Goal: Task Accomplishment & Management: Manage account settings

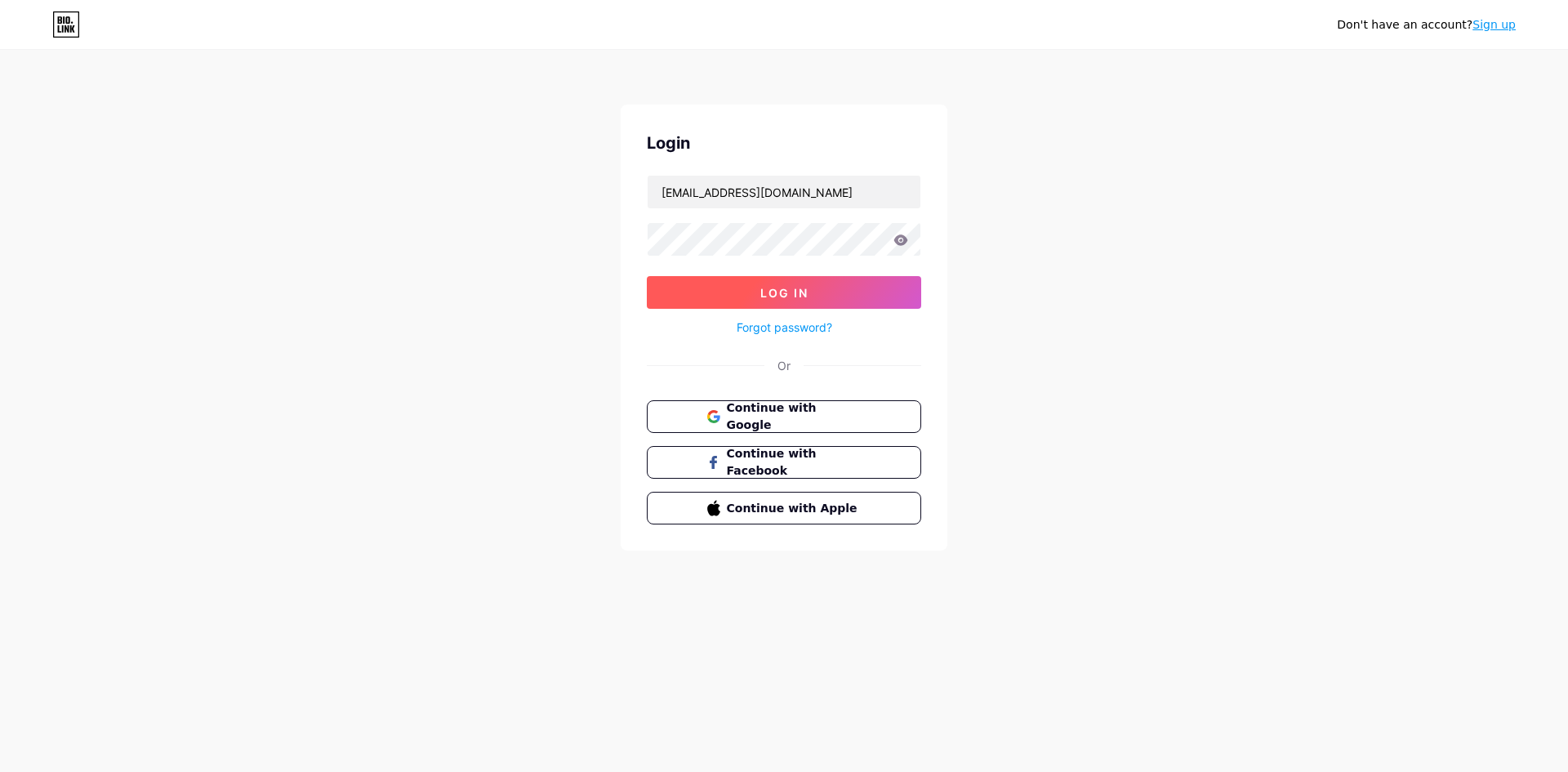
click at [689, 286] on button "Log In" at bounding box center [784, 292] width 274 height 33
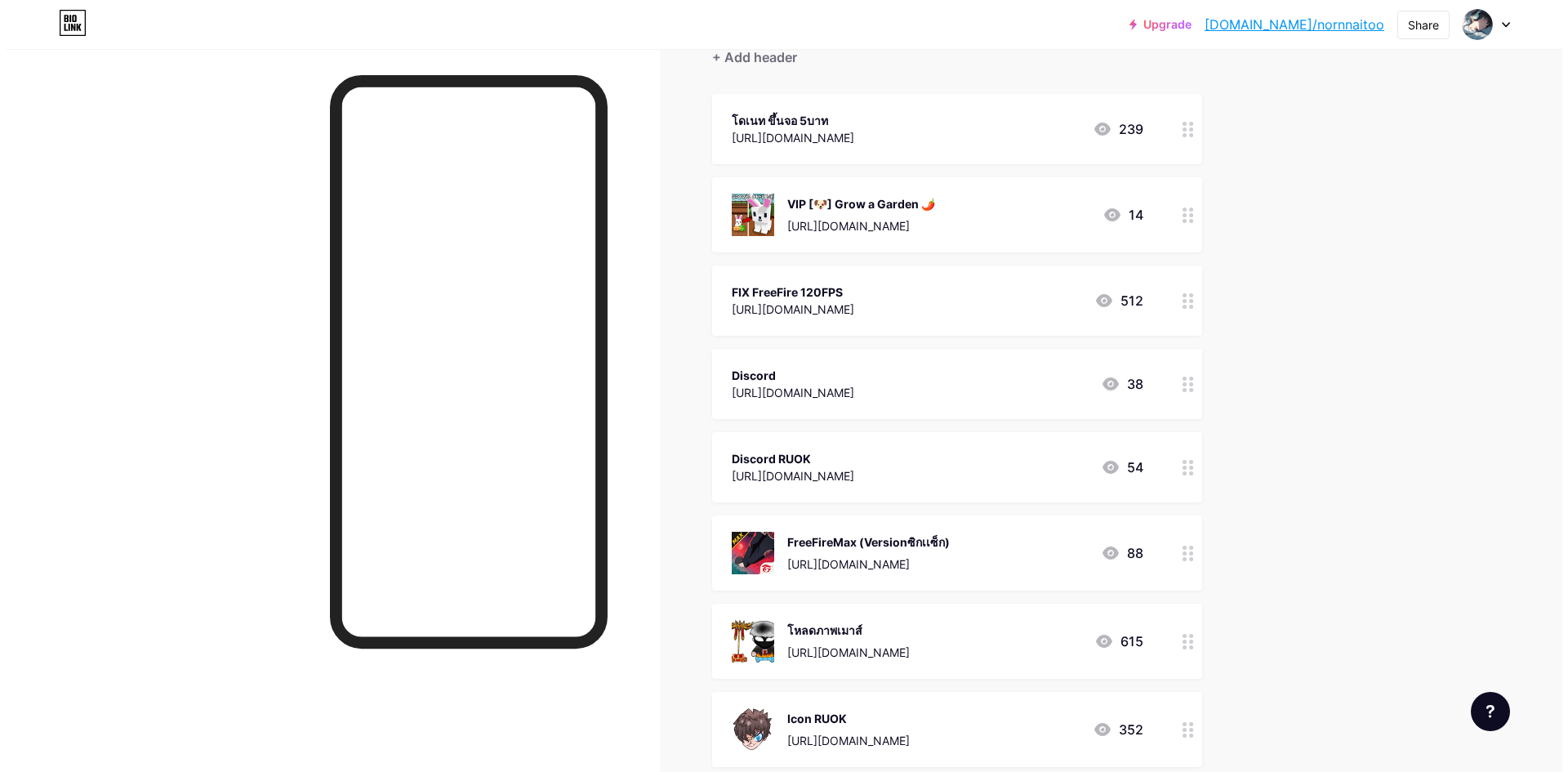
scroll to position [82, 0]
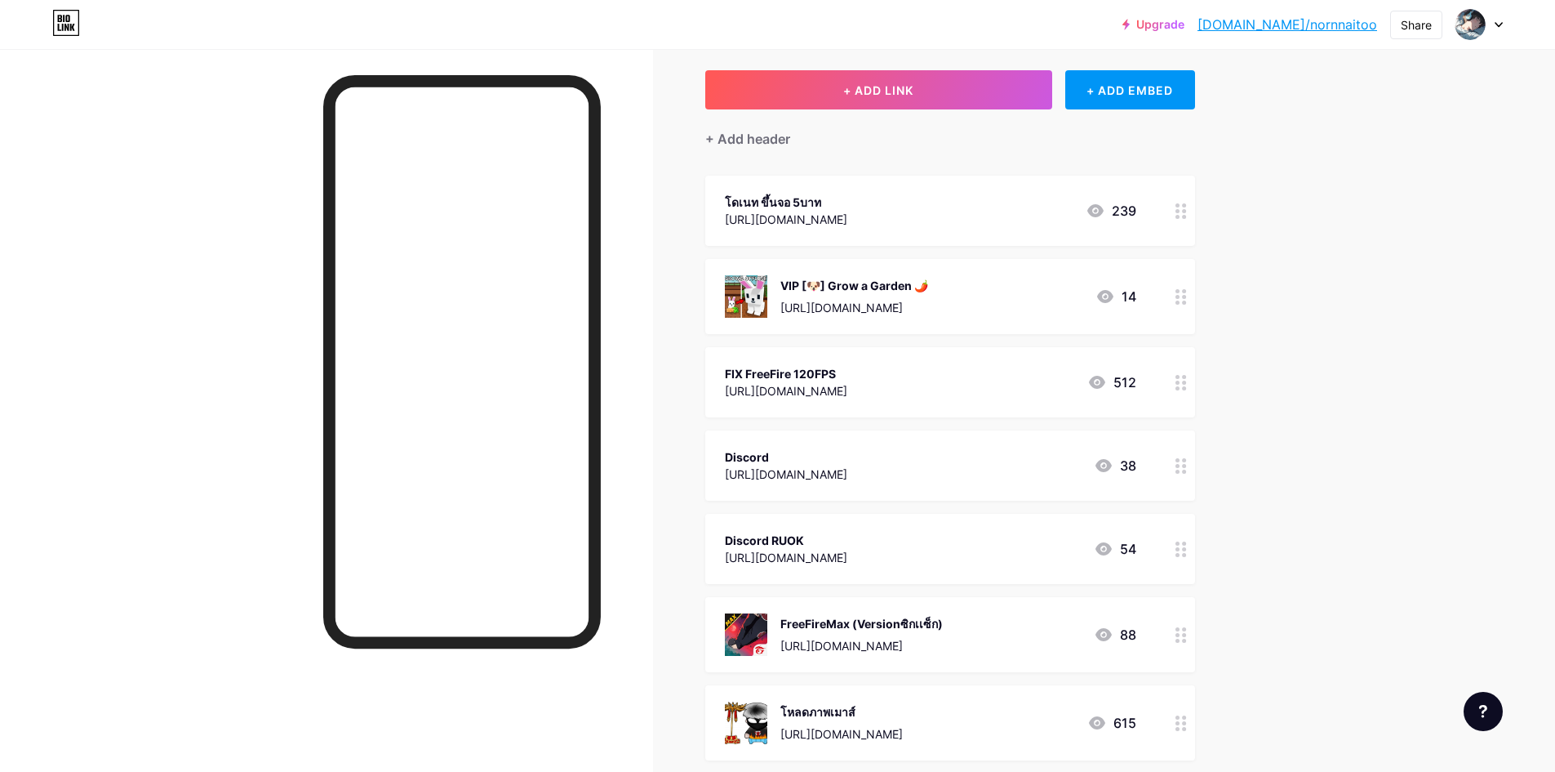
click at [803, 301] on div "[URL][DOMAIN_NAME]" at bounding box center [855, 307] width 148 height 17
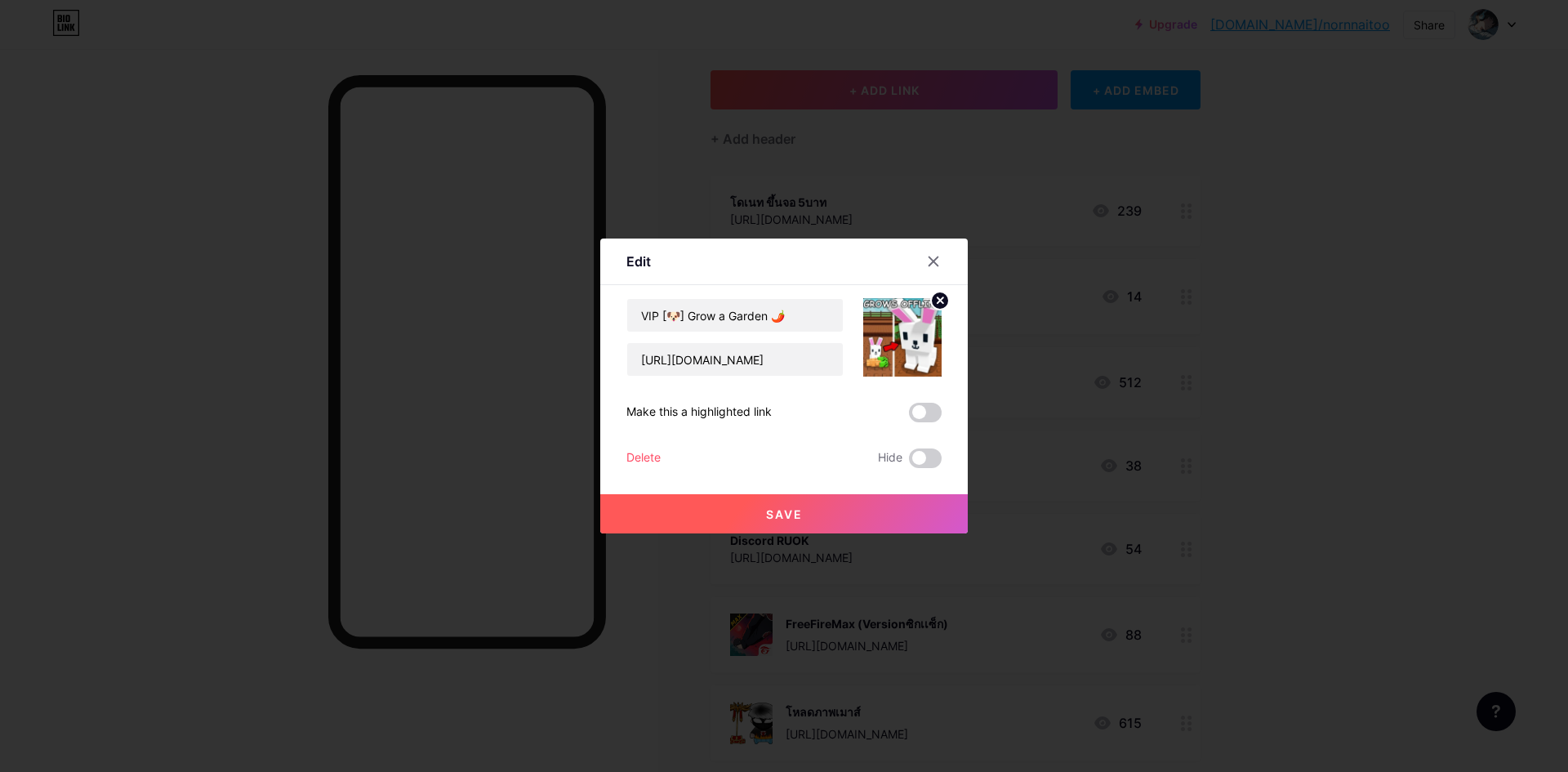
click at [943, 302] on icon at bounding box center [940, 300] width 6 height 6
click at [899, 330] on rect at bounding box center [899, 326] width 26 height 26
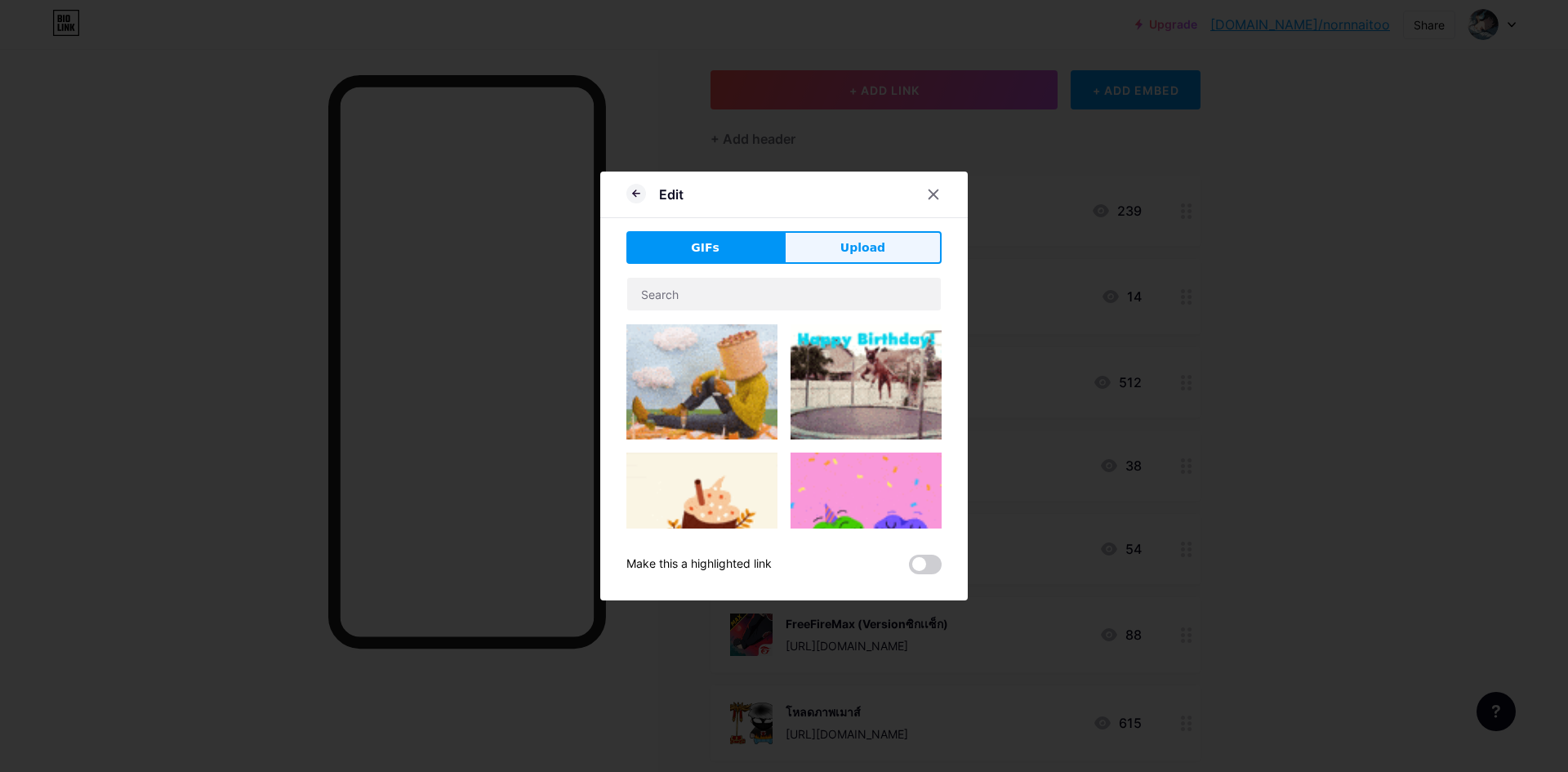
click at [799, 232] on button "Upload" at bounding box center [863, 247] width 158 height 33
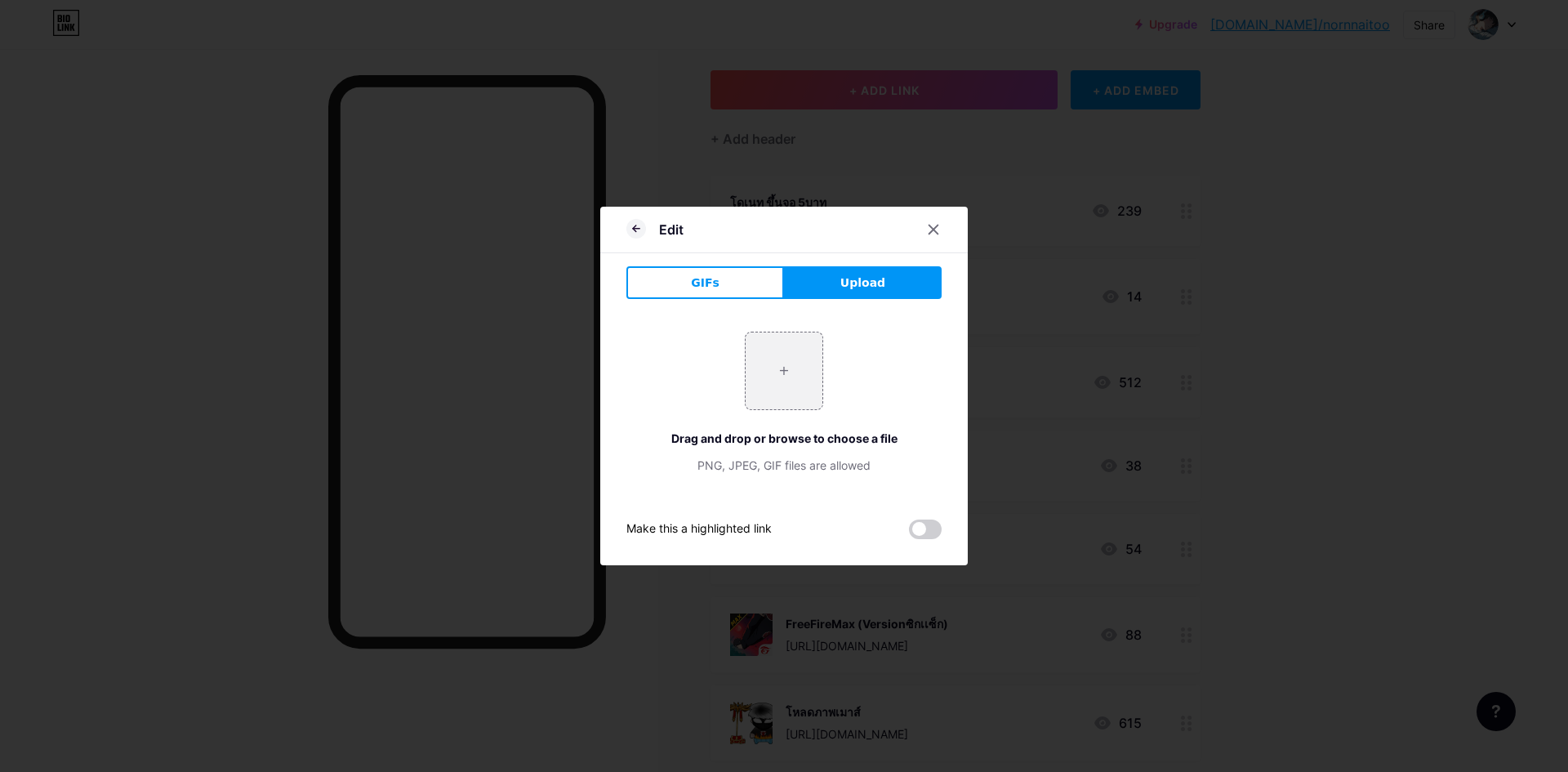
click at [823, 248] on div "Edit" at bounding box center [783, 234] width 367 height 38
click at [763, 354] on input "file" at bounding box center [783, 370] width 77 height 77
type input "C:\fakepath\Screenshot (1).png"
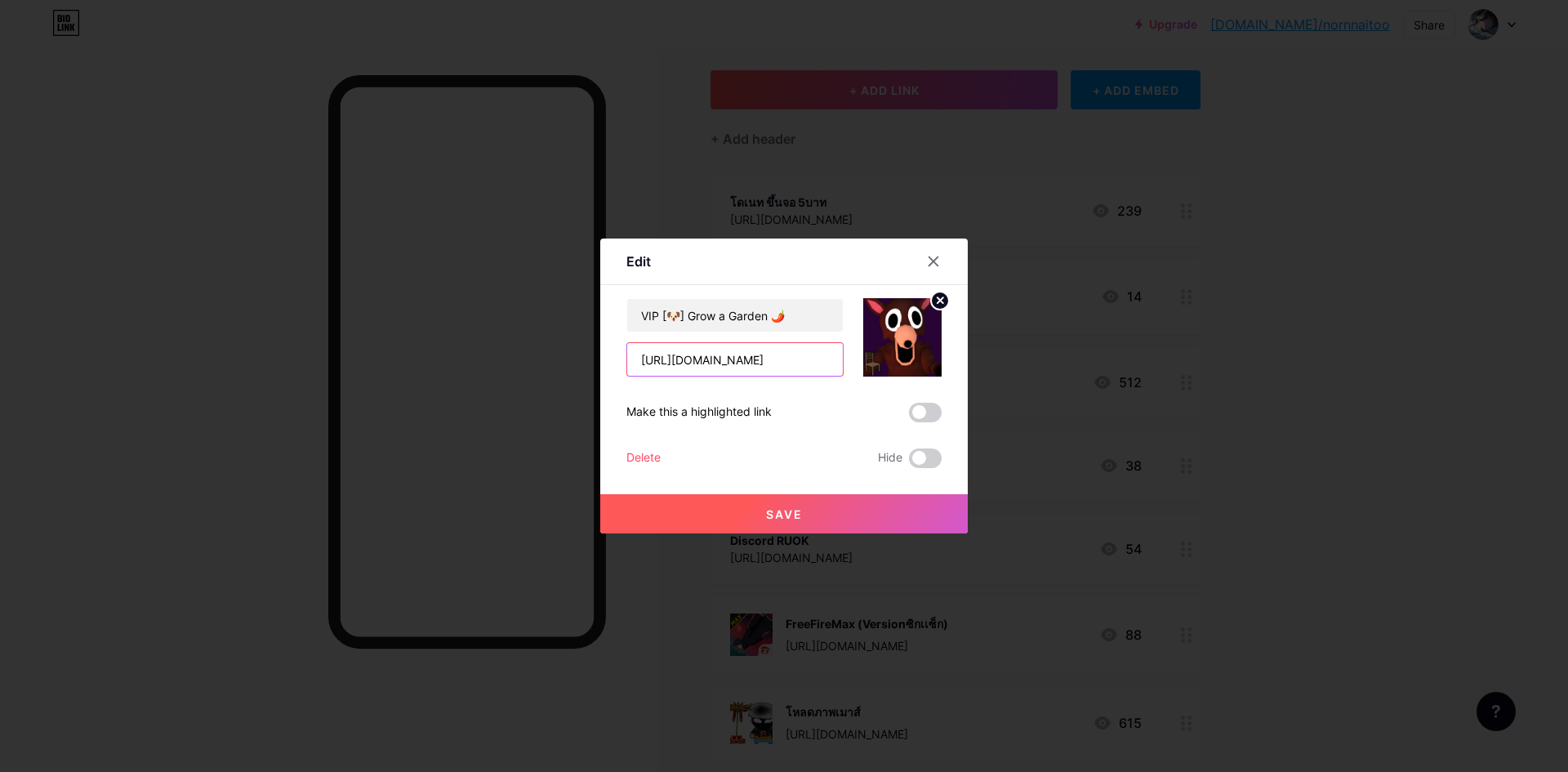
click at [768, 361] on input "[URL][DOMAIN_NAME]" at bounding box center [735, 359] width 216 height 33
paste input "9bd0f6c4095dae43bacc3a8b416aec7"
type input "[URL][DOMAIN_NAME]"
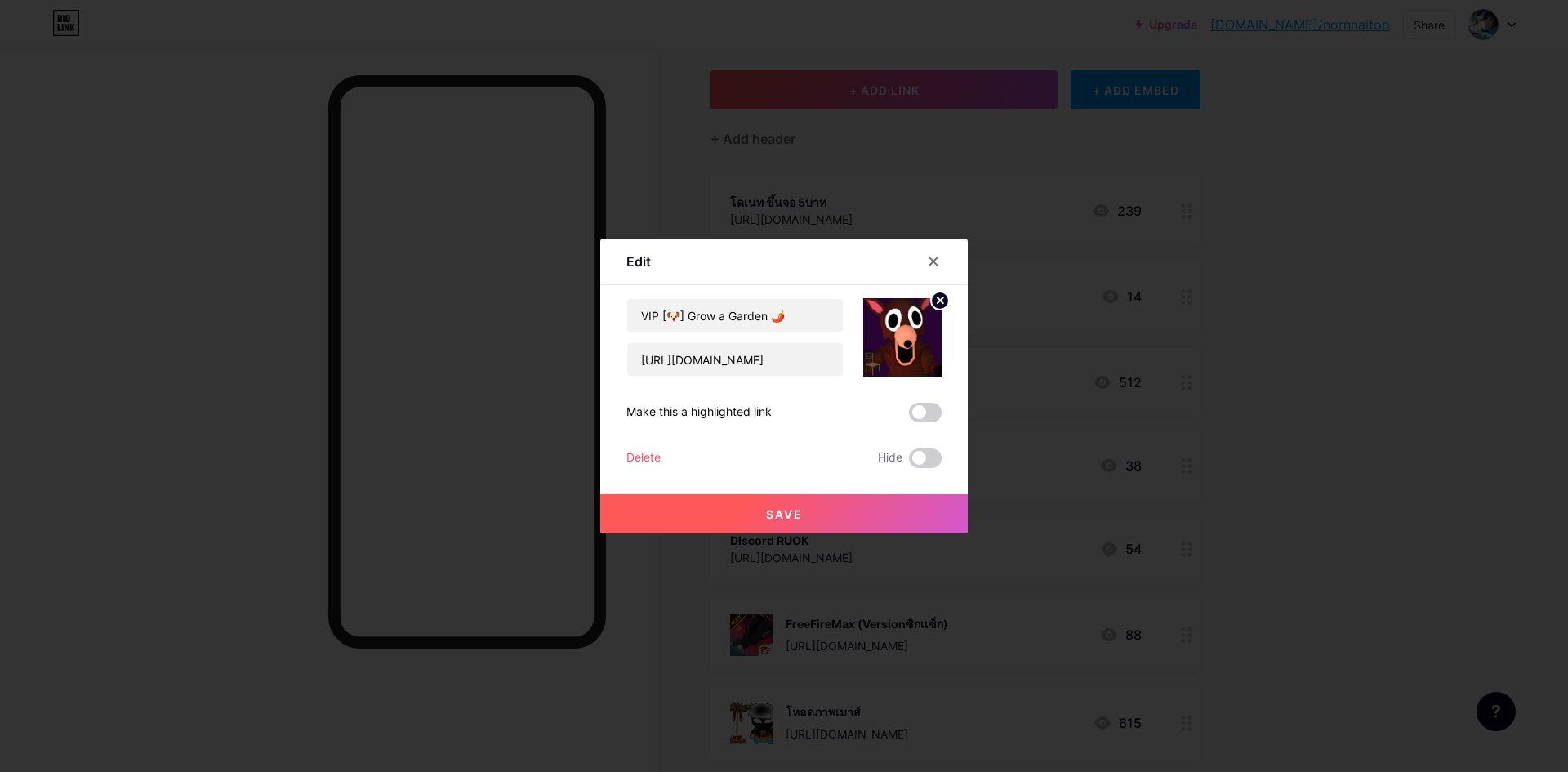
click at [784, 501] on button "Save" at bounding box center [783, 513] width 367 height 39
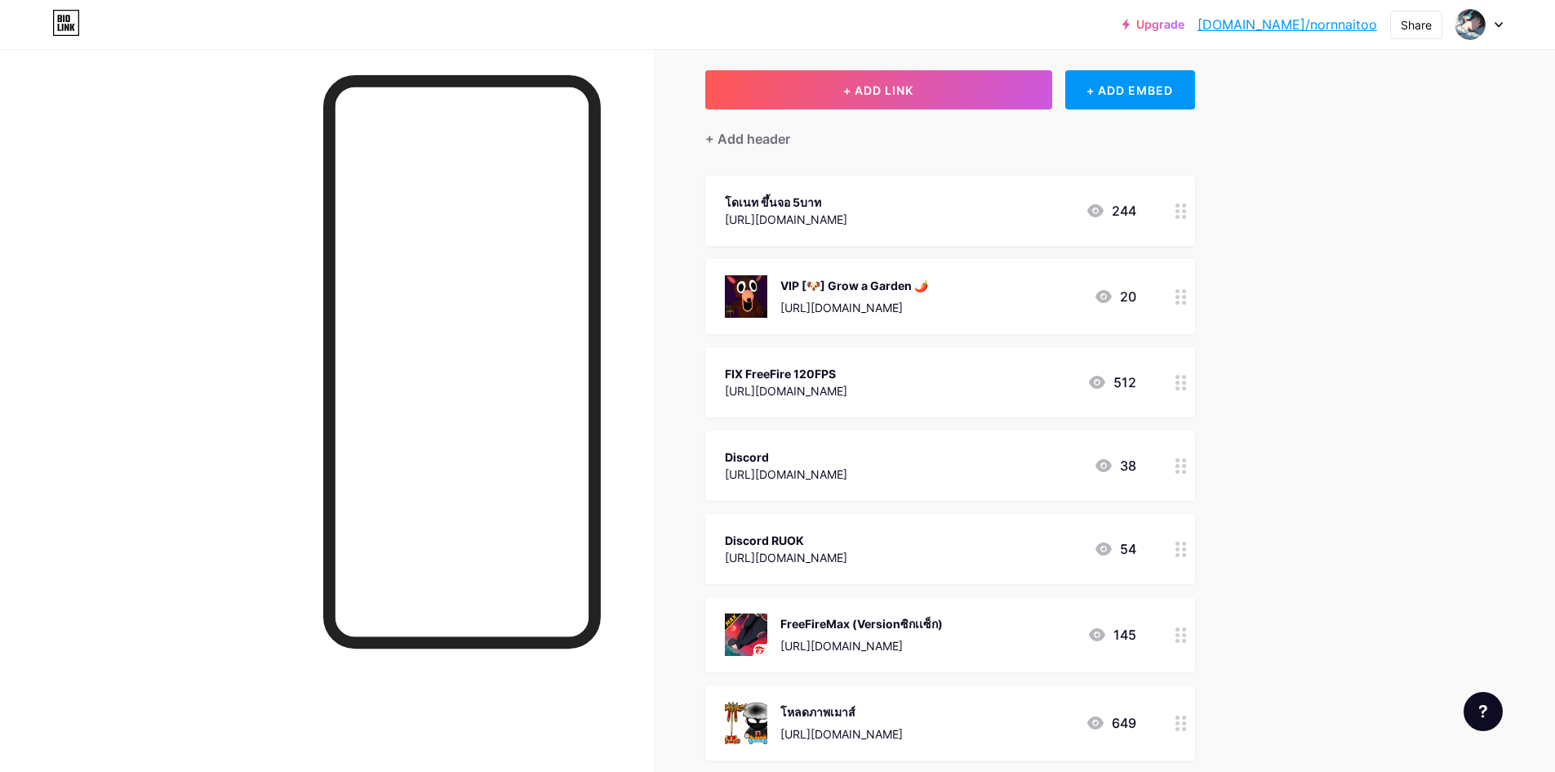
click at [928, 275] on div "VIP [🐶] Grow a Garden 🌶️ [URL][DOMAIN_NAME]" at bounding box center [855, 296] width 148 height 42
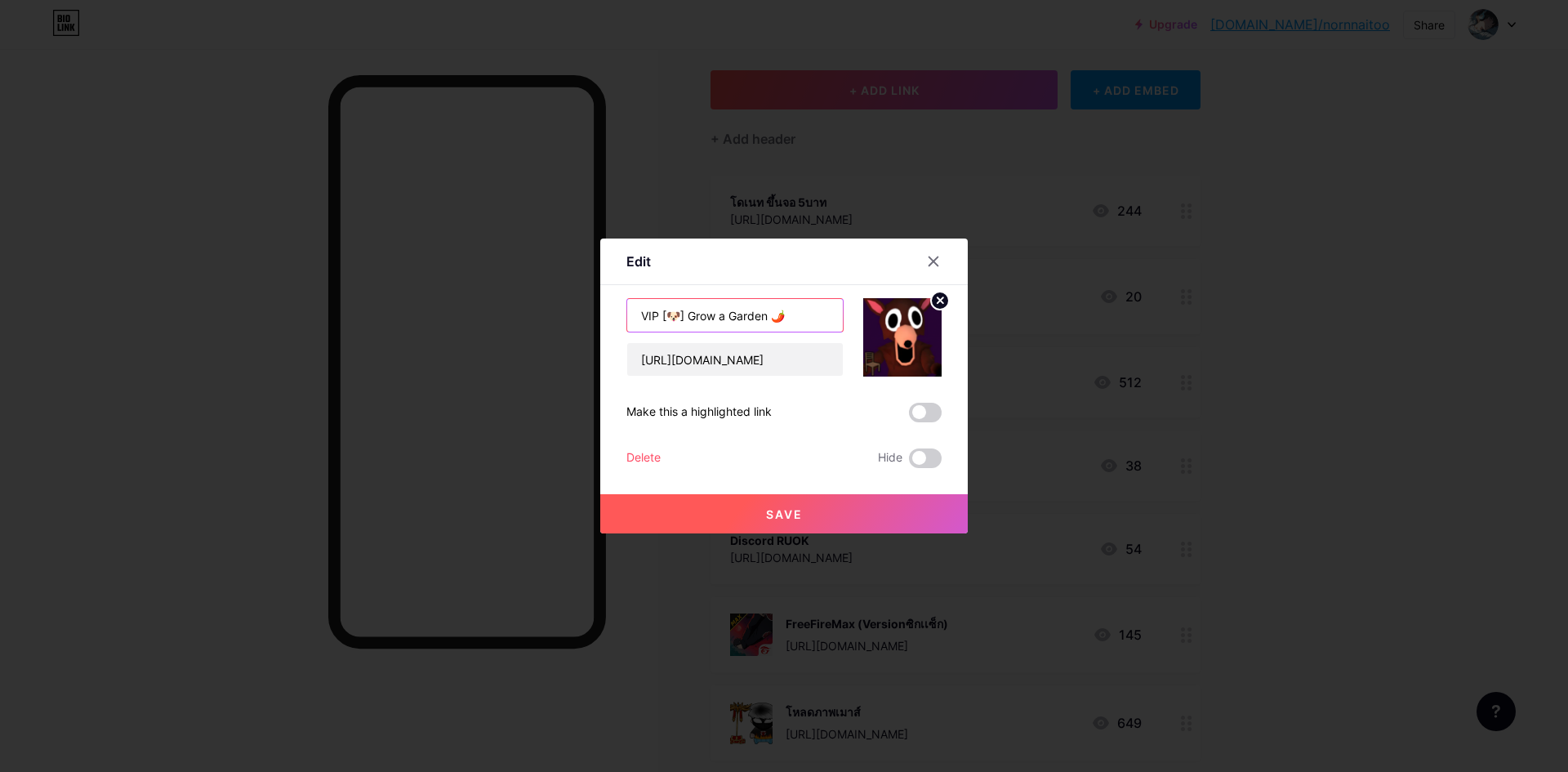
drag, startPoint x: 795, startPoint y: 310, endPoint x: 661, endPoint y: 326, distance: 134.8
click at [661, 326] on input "VIP [🐶] Grow a Garden 🌶️" at bounding box center [735, 315] width 216 height 33
paste input "[🖌️] 99 Nights in the Forest 🔦"
type input "VIP [🖌️] 99 Nights in the Forest 🔦"
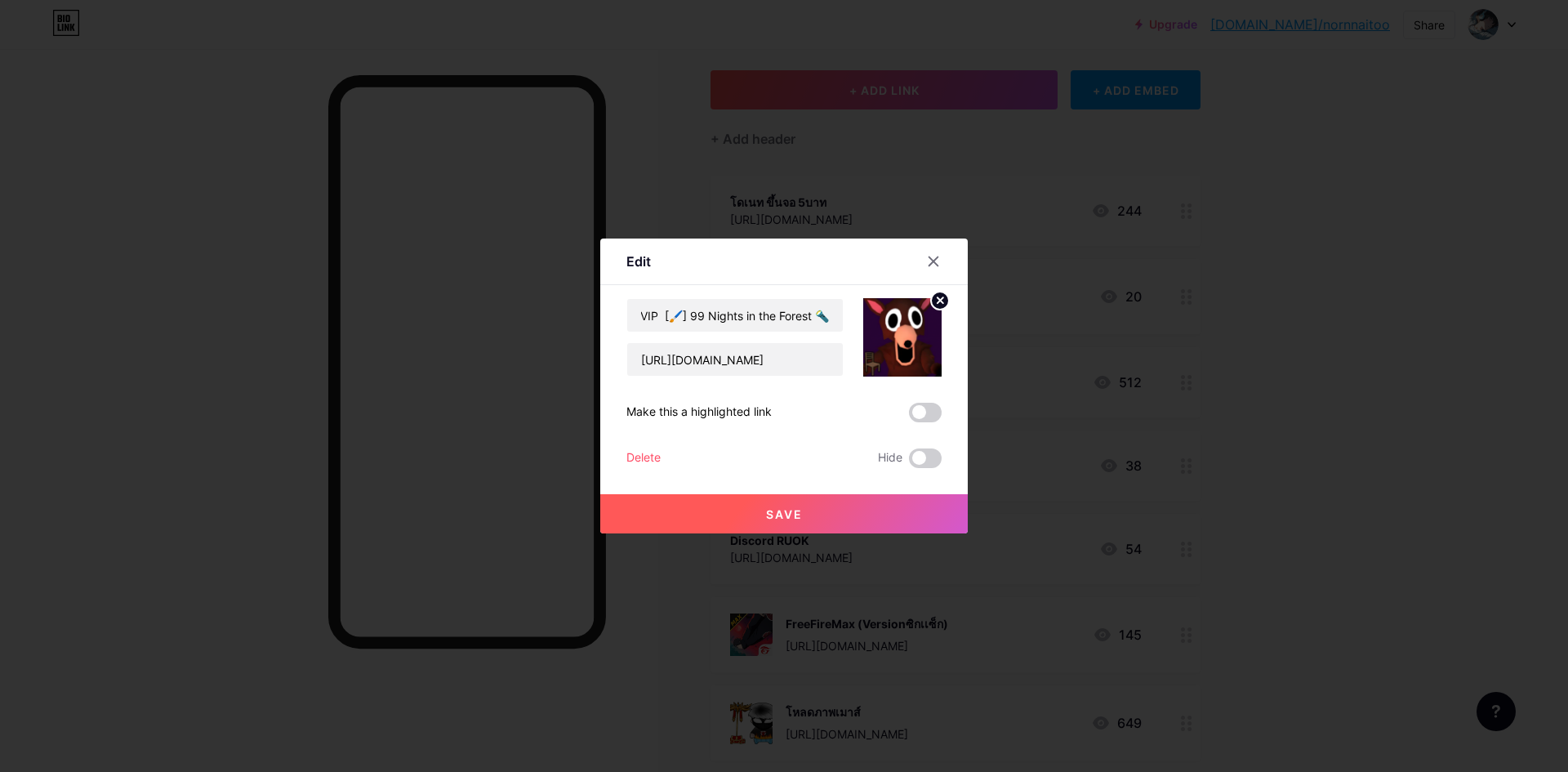
click at [774, 501] on button "Save" at bounding box center [783, 513] width 367 height 39
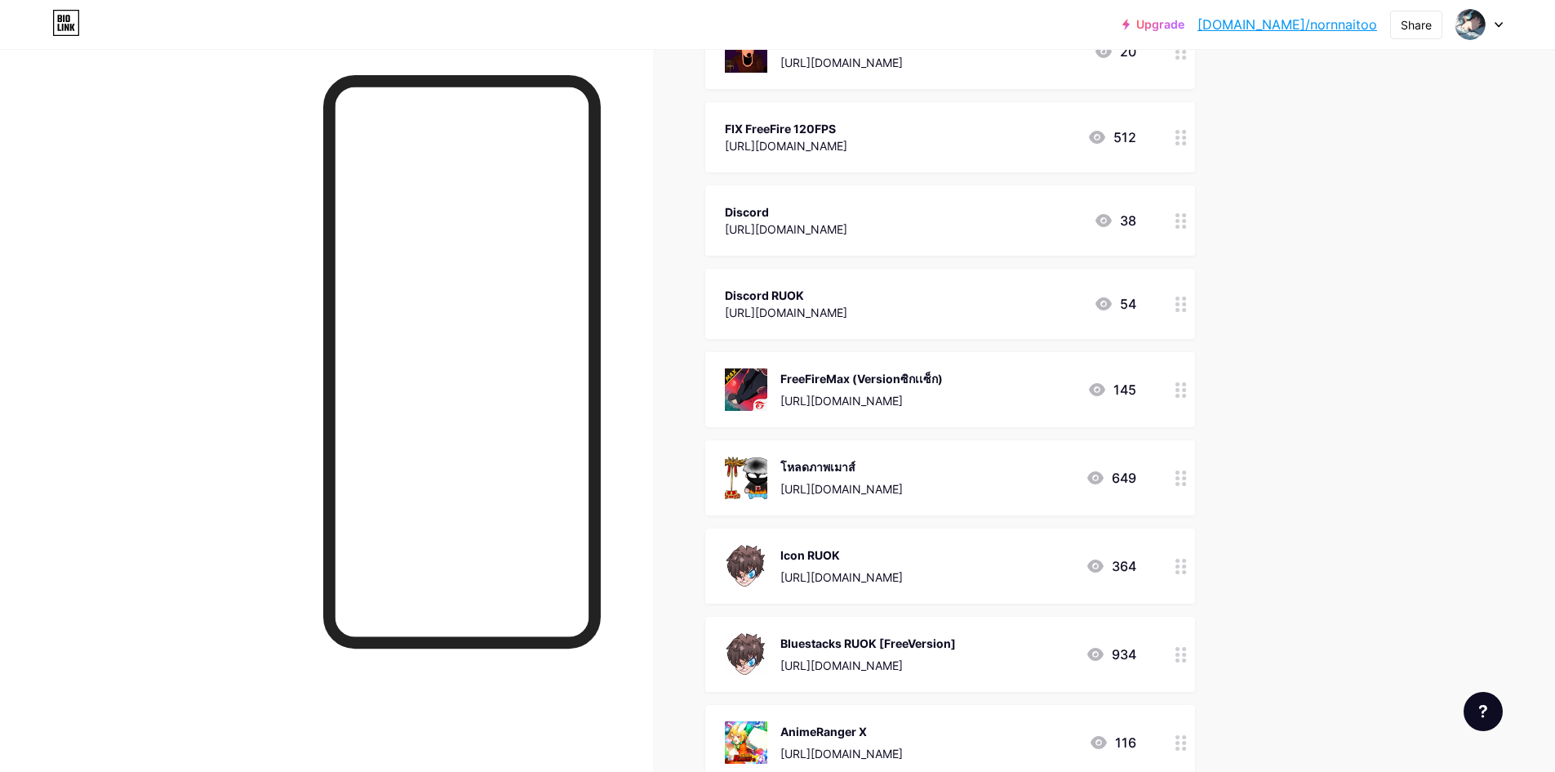
scroll to position [0, 0]
